Goal: Information Seeking & Learning: Learn about a topic

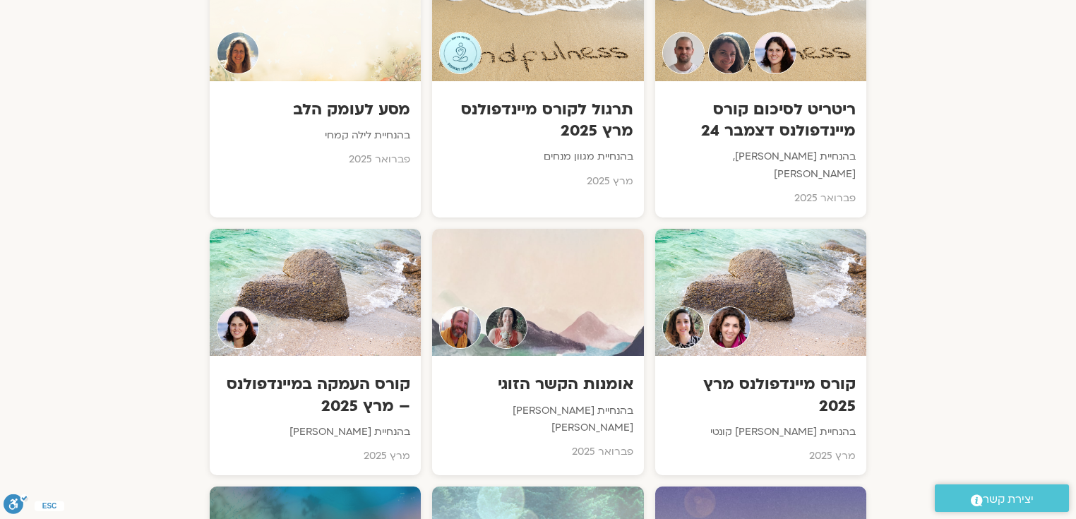
scroll to position [4898, 0]
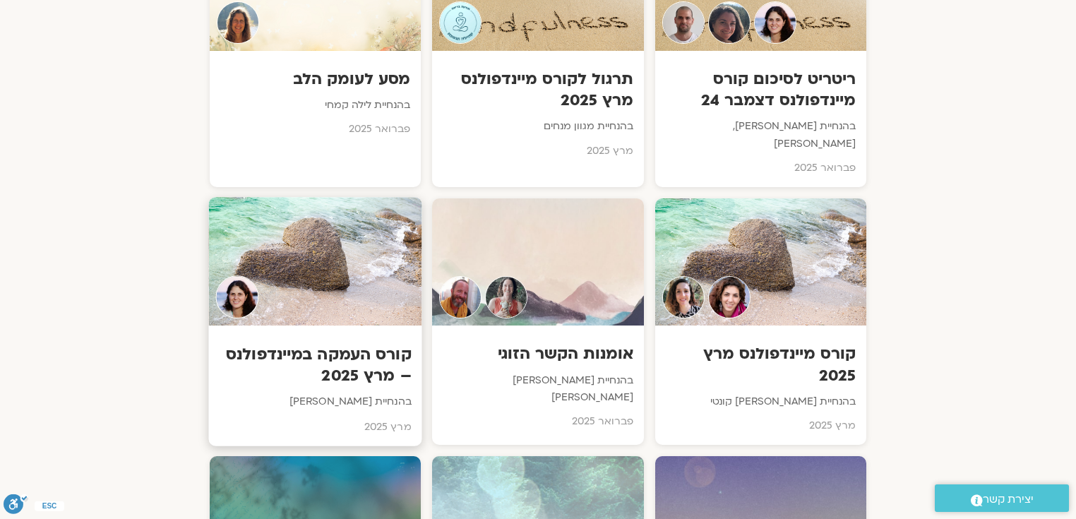
click at [373, 344] on h3 "קורס העמקה במיינדפולנס – מרץ 2025" at bounding box center [316, 365] width 192 height 43
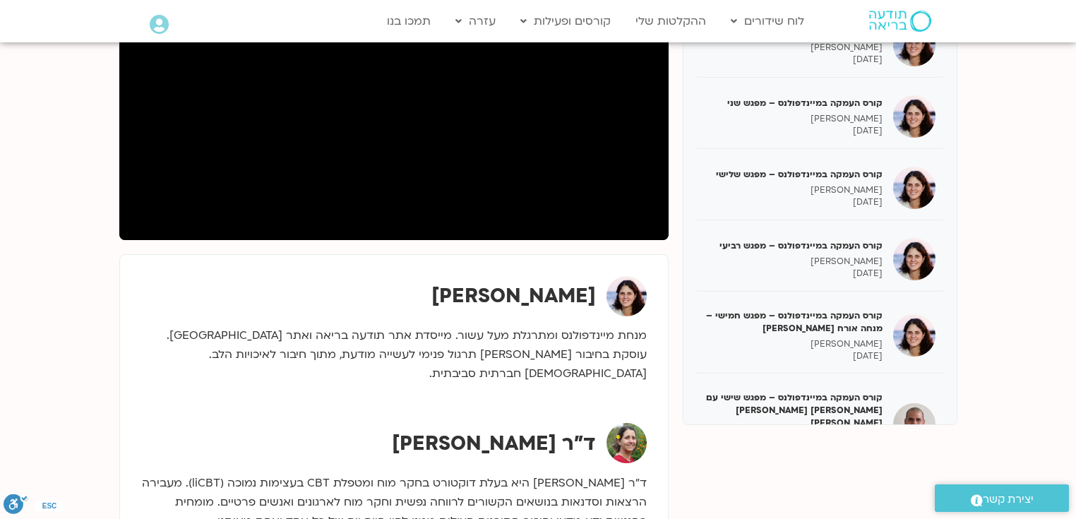
scroll to position [279, 0]
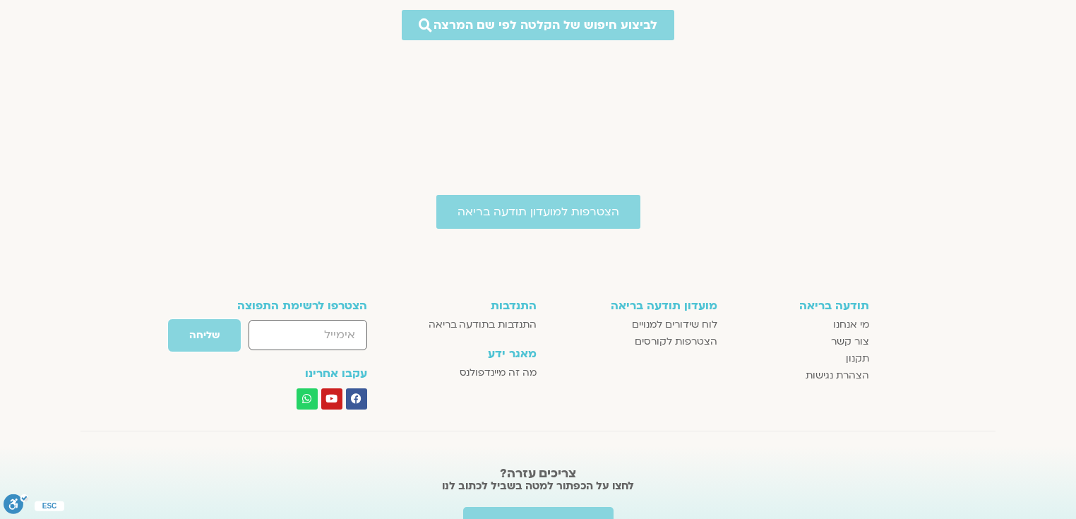
click at [684, 403] on div "הצטרפות למועדון תודעה בריאה תודעה בריאה מי אנחנו צור קשר תקנון הצהרת נגישות מוע…" at bounding box center [538, 398] width 1076 height 407
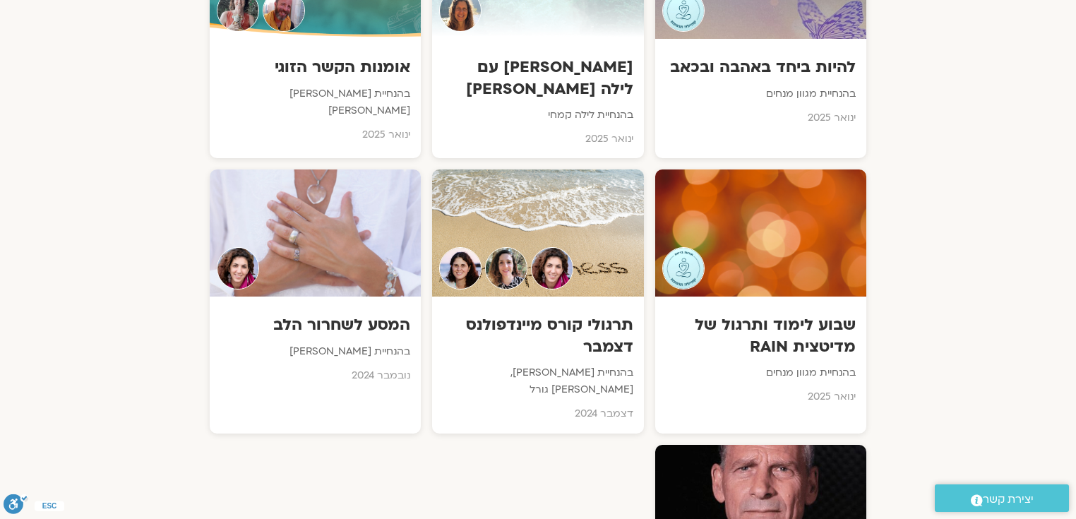
scroll to position [5427, 0]
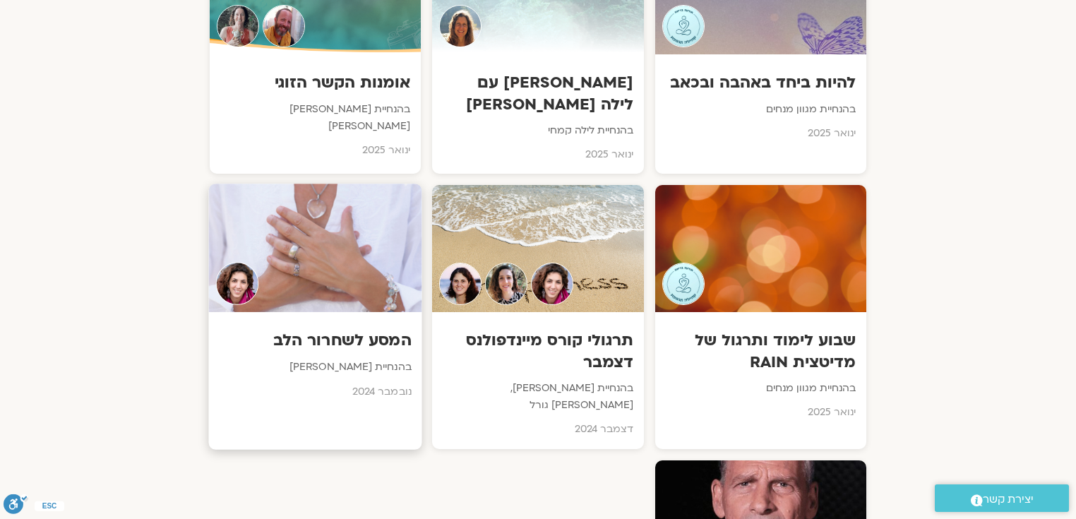
click at [371, 331] on h3 "המסע לשחרור הלב" at bounding box center [316, 342] width 192 height 22
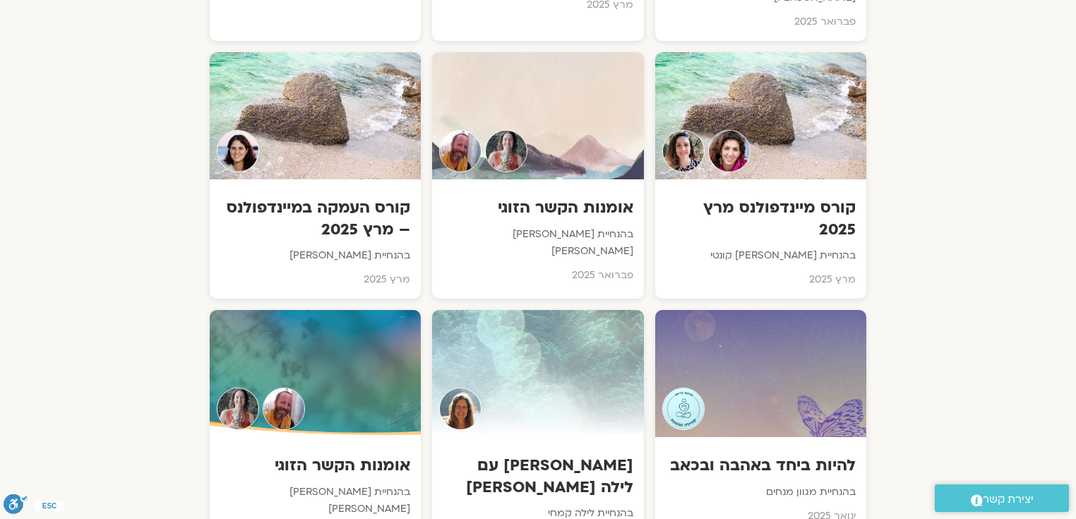
scroll to position [4860, 0]
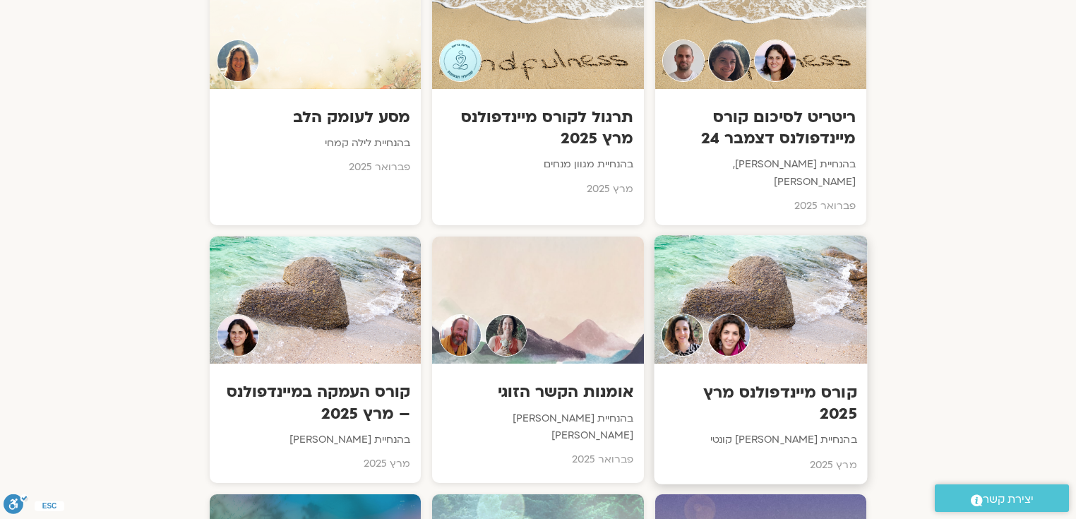
click at [814, 382] on h3 "קורס מיינדפולנס מרץ 2025" at bounding box center [761, 403] width 192 height 43
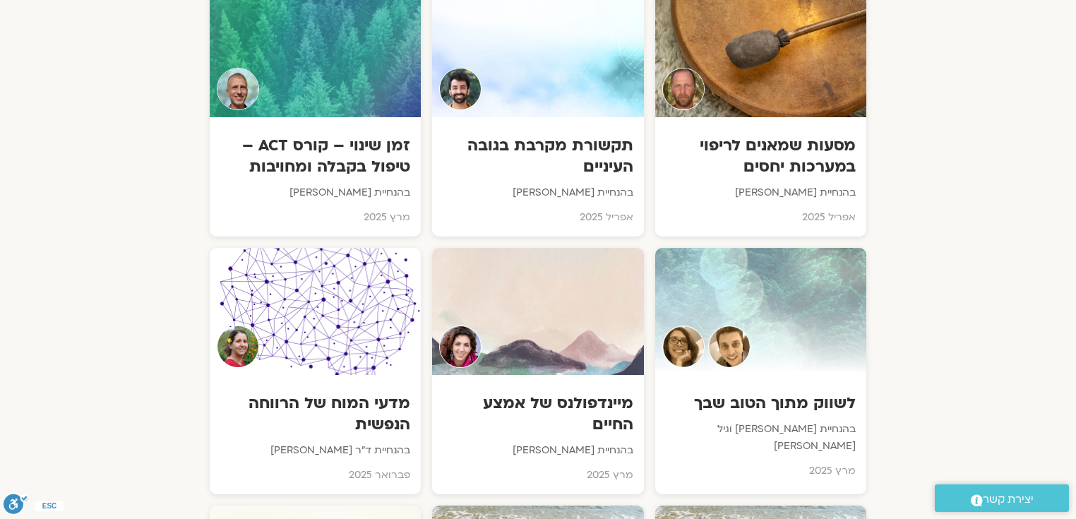
scroll to position [4300, 0]
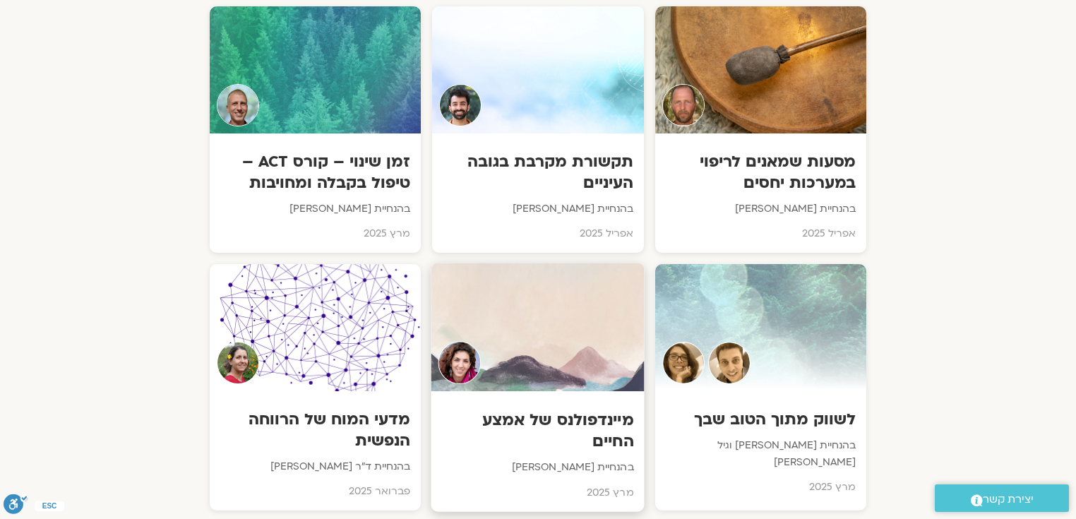
click at [600, 409] on h3 "מיינדפולנס של אמצע החיים" at bounding box center [538, 430] width 192 height 43
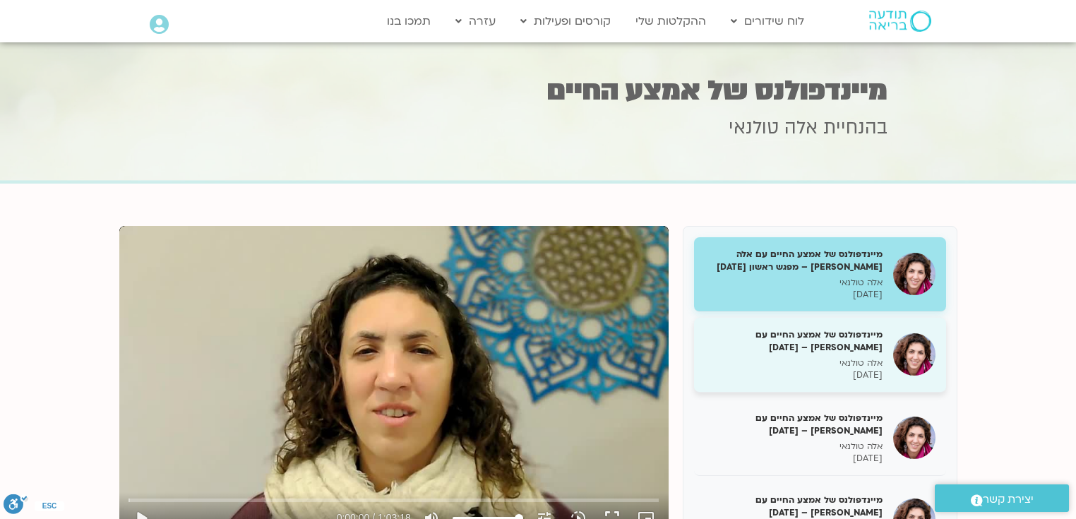
click at [818, 332] on h5 "מיינדפולנס של אמצע החיים עם [PERSON_NAME] – [DATE]" at bounding box center [794, 340] width 178 height 25
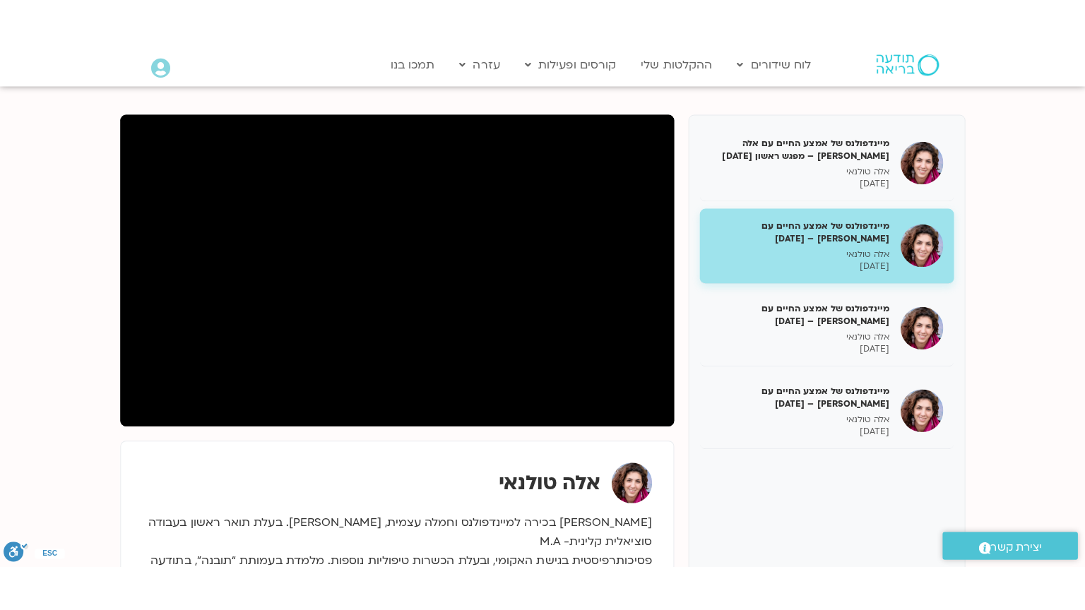
scroll to position [158, 0]
